Goal: Navigation & Orientation: Find specific page/section

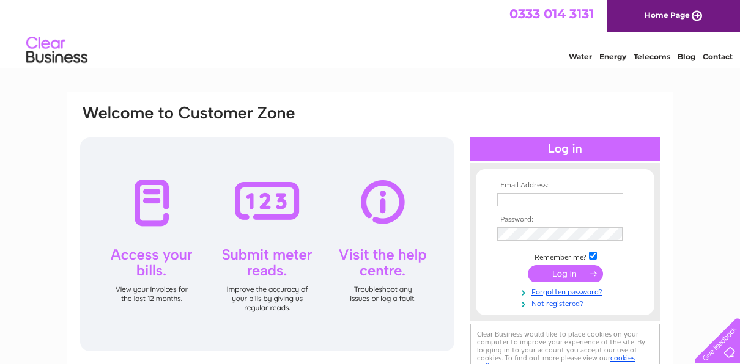
type input "caroline@restorationcreation.com"
click at [561, 274] on input "submit" at bounding box center [565, 273] width 75 height 17
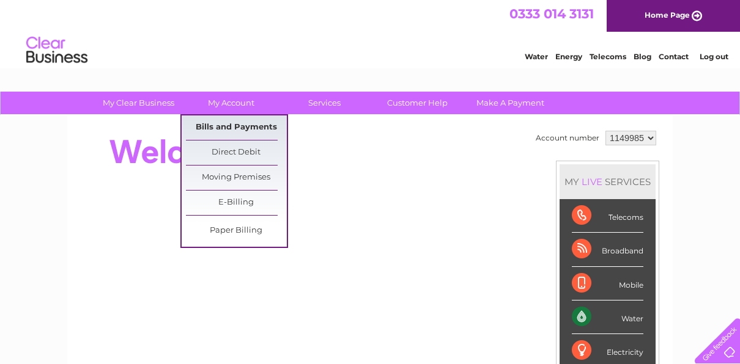
click at [228, 132] on link "Bills and Payments" at bounding box center [236, 128] width 101 height 24
click at [229, 126] on link "Bills and Payments" at bounding box center [236, 128] width 101 height 24
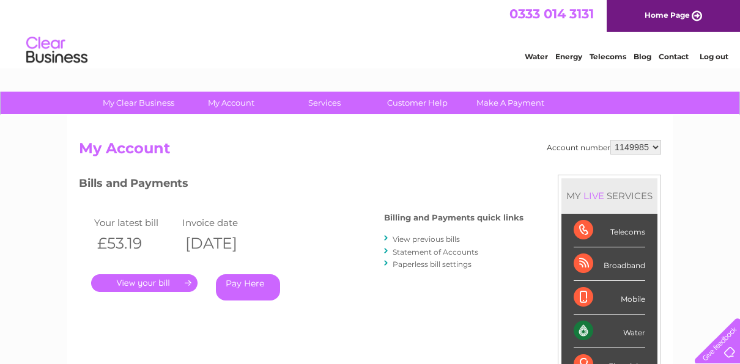
click at [678, 55] on link "Contact" at bounding box center [674, 56] width 30 height 9
click at [677, 54] on link "Contact" at bounding box center [674, 56] width 30 height 9
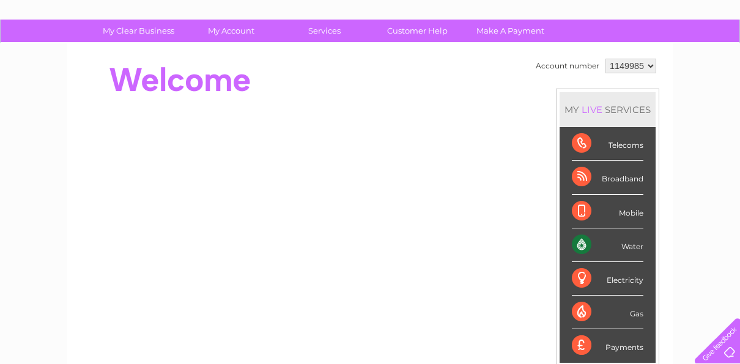
scroll to position [54, 0]
